Goal: Transaction & Acquisition: Subscribe to service/newsletter

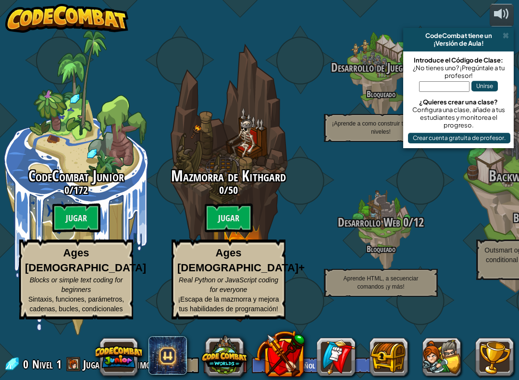
select select "es-ES"
click at [245, 219] on btn "Jugar" at bounding box center [229, 217] width 48 height 29
select select "es-ES"
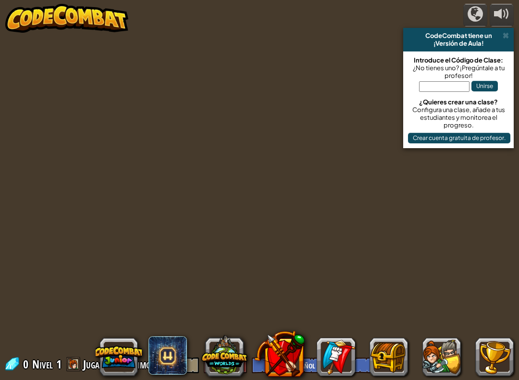
select select "es-ES"
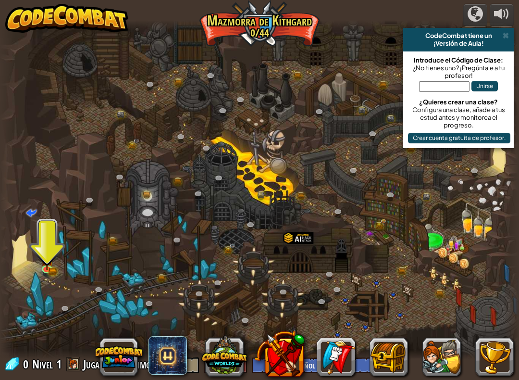
click at [72, 255] on div at bounding box center [259, 189] width 519 height 339
click at [37, 272] on div at bounding box center [259, 189] width 519 height 339
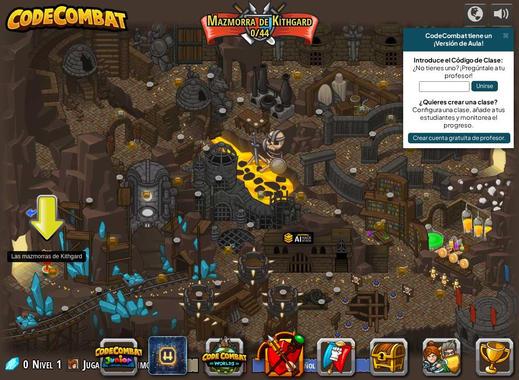
click at [56, 270] on link at bounding box center [47, 270] width 19 height 14
click at [59, 273] on div at bounding box center [259, 189] width 519 height 339
click at [44, 276] on div at bounding box center [259, 189] width 519 height 339
click at [45, 278] on div at bounding box center [259, 189] width 519 height 339
click at [53, 255] on img at bounding box center [46, 259] width 13 height 21
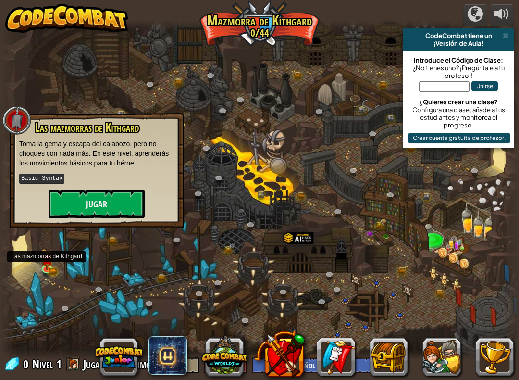
click at [113, 194] on button "Jugar" at bounding box center [97, 203] width 96 height 29
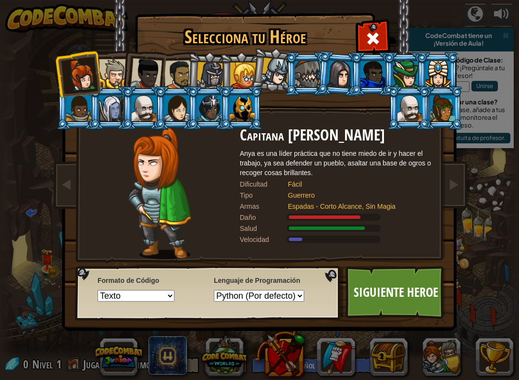
click at [186, 119] on div at bounding box center [176, 108] width 25 height 26
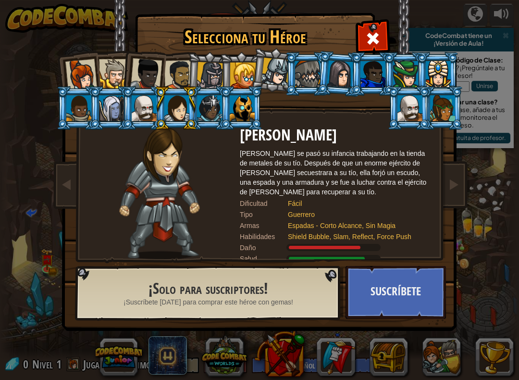
click at [296, 32] on h1 "Selecciona tu Héroe" at bounding box center [245, 37] width 216 height 20
click at [256, 35] on h1 "Selecciona tu Héroe" at bounding box center [245, 37] width 216 height 20
click at [267, 12] on img at bounding box center [261, 159] width 416 height 344
click at [257, 29] on h1 "Selecciona tu Héroe" at bounding box center [245, 37] width 216 height 20
click at [259, 32] on h1 "Selecciona tu Héroe" at bounding box center [245, 37] width 216 height 20
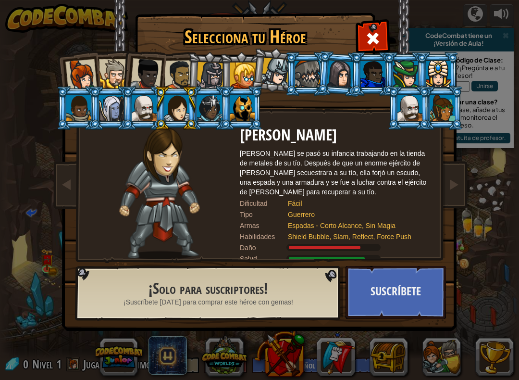
click at [255, 29] on h1 "Selecciona tu Héroe" at bounding box center [245, 37] width 216 height 20
click at [244, 35] on h1 "Selecciona tu Héroe" at bounding box center [245, 37] width 216 height 20
click at [391, 294] on button "Suscríbete" at bounding box center [396, 292] width 100 height 53
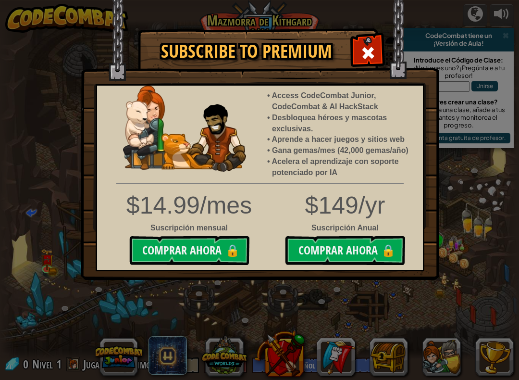
click at [210, 239] on button "Comprar ahora 🔒" at bounding box center [189, 250] width 120 height 29
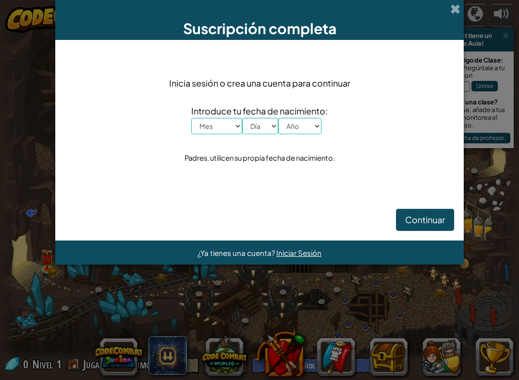
click at [463, 13] on div "Suscripción completa" at bounding box center [259, 20] width 409 height 40
click at [456, 9] on span at bounding box center [455, 9] width 10 height 10
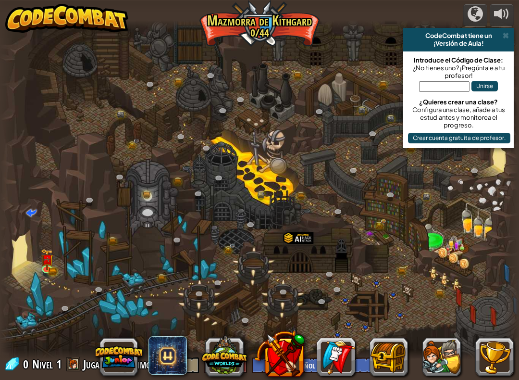
click at [460, 12] on div at bounding box center [259, 190] width 519 height 380
click at [459, 15] on div "powered by CodeCombat tiene un ¡Versión de Aula! Introduce el Código de Clase: …" at bounding box center [259, 190] width 519 height 380
